Goal: Transaction & Acquisition: Purchase product/service

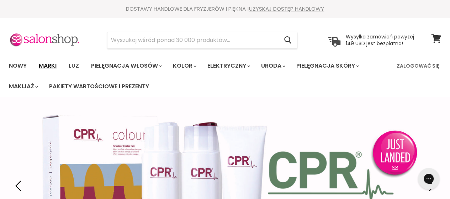
click at [49, 66] on font "Marki" at bounding box center [48, 66] width 18 height 8
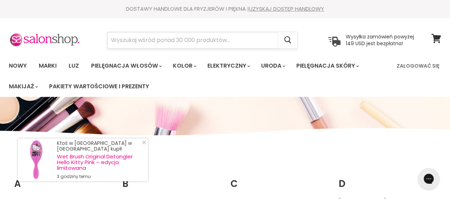
click at [142, 38] on input "Szukaj" at bounding box center [192, 40] width 171 height 16
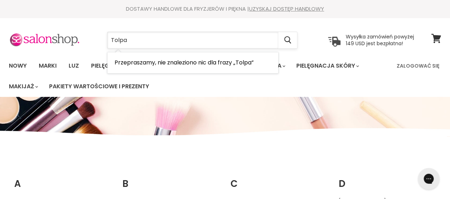
click at [120, 39] on input "Tolpa" at bounding box center [192, 40] width 171 height 16
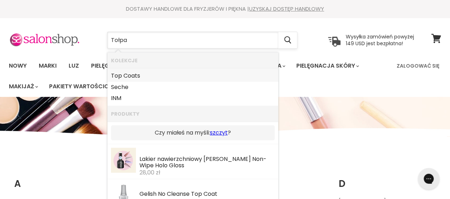
click at [149, 42] on input "Tołpa" at bounding box center [192, 40] width 171 height 16
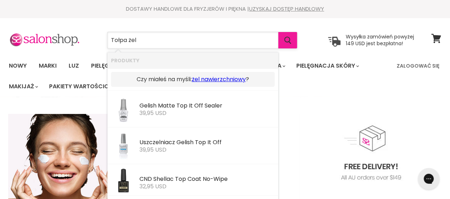
type input "Tołpa żel"
click at [287, 38] on icon "Szukaj" at bounding box center [287, 40] width 7 height 7
